Goal: Task Accomplishment & Management: Use online tool/utility

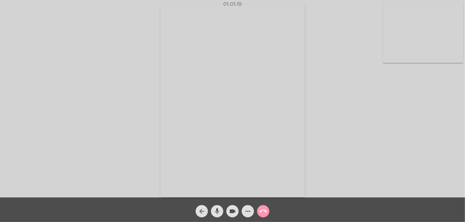
click at [264, 211] on mat-icon "call_end" at bounding box center [263, 211] width 7 height 7
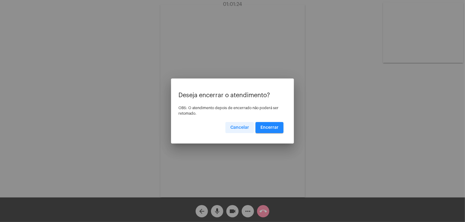
click at [239, 125] on button "Cancelar" at bounding box center [240, 127] width 29 height 11
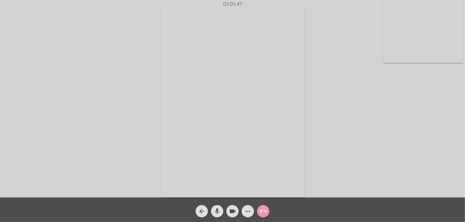
click at [264, 210] on mat-icon "call_end" at bounding box center [263, 211] width 7 height 7
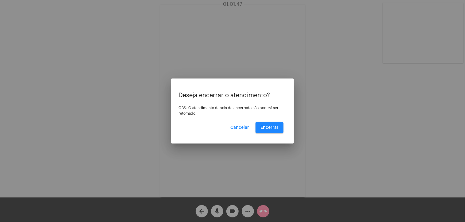
click at [264, 210] on div at bounding box center [232, 111] width 465 height 222
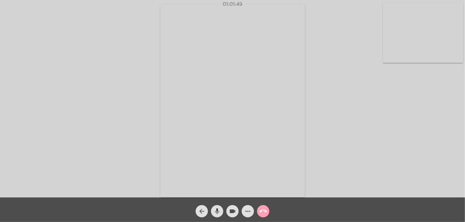
click at [262, 209] on mat-icon "call_end" at bounding box center [263, 211] width 7 height 7
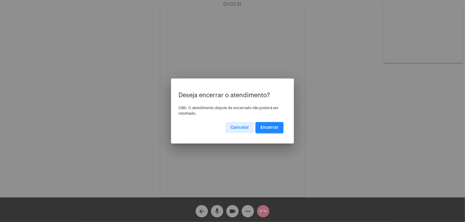
click at [268, 129] on span "Encerrar" at bounding box center [270, 128] width 18 height 4
